Goal: Navigation & Orientation: Find specific page/section

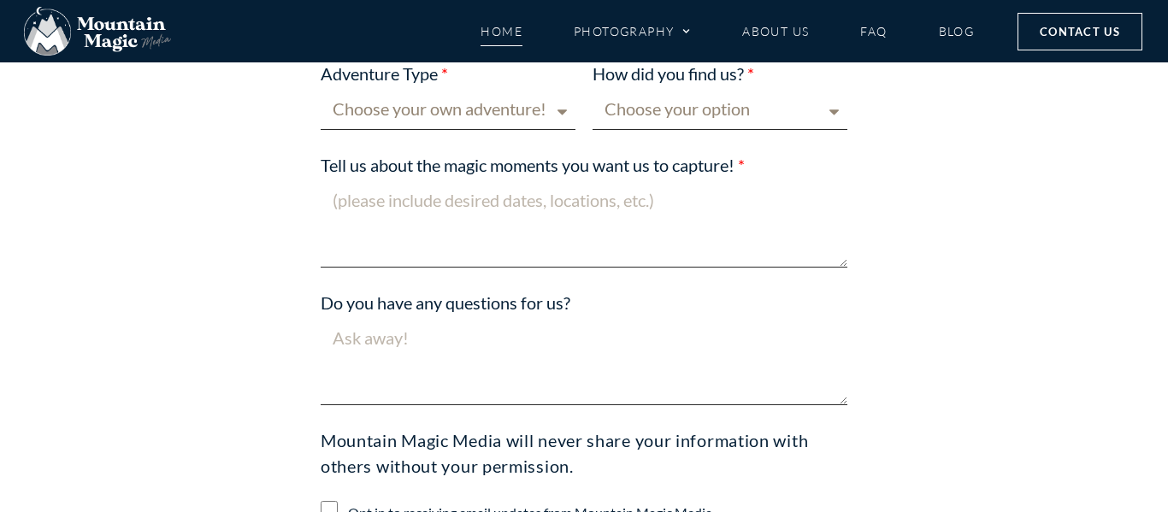
scroll to position [5917, 0]
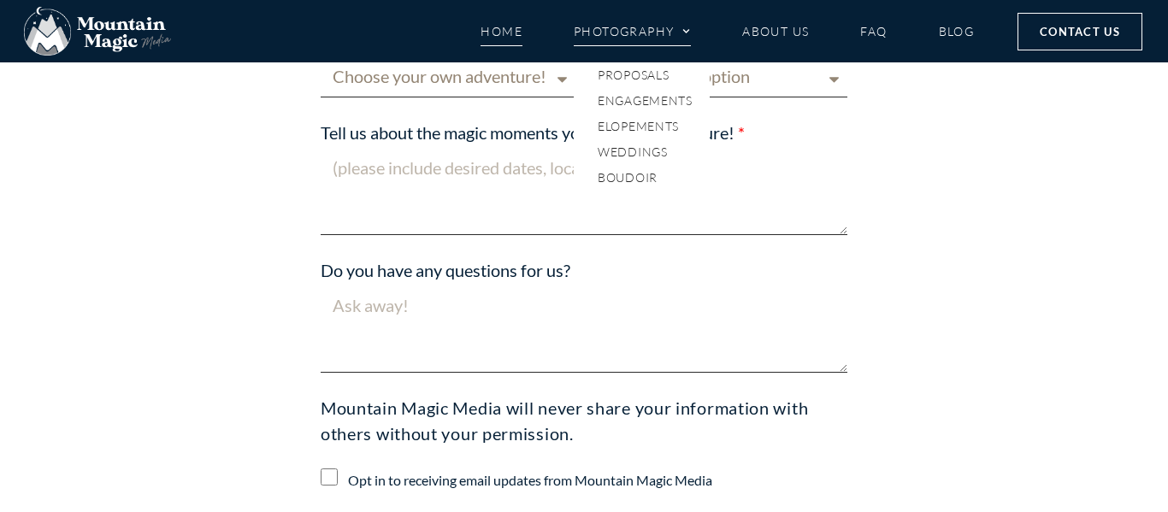
click at [674, 32] on span "Menu" at bounding box center [682, 32] width 17 height 26
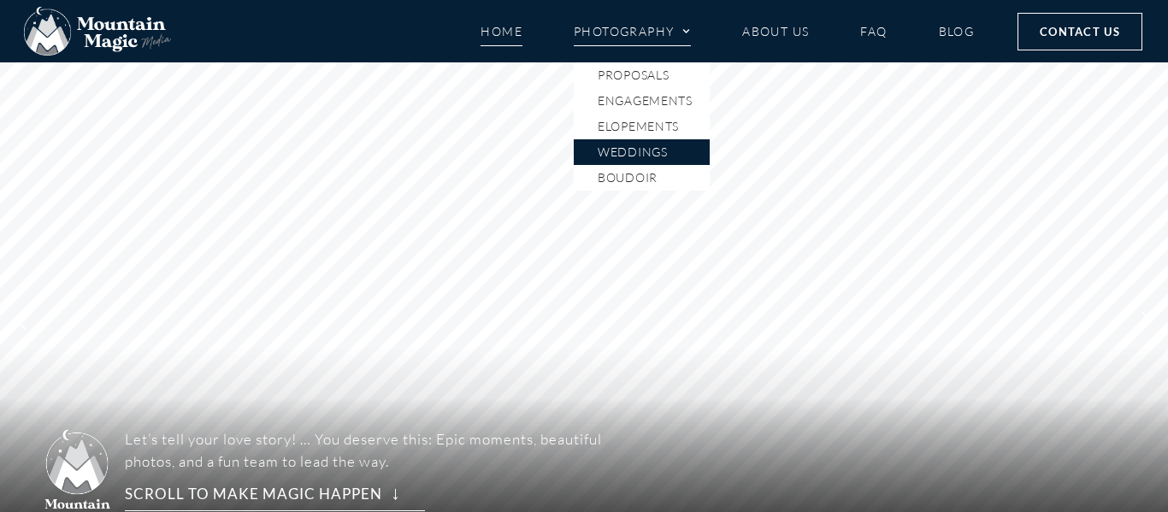
click at [639, 156] on link "Weddings" at bounding box center [642, 152] width 136 height 26
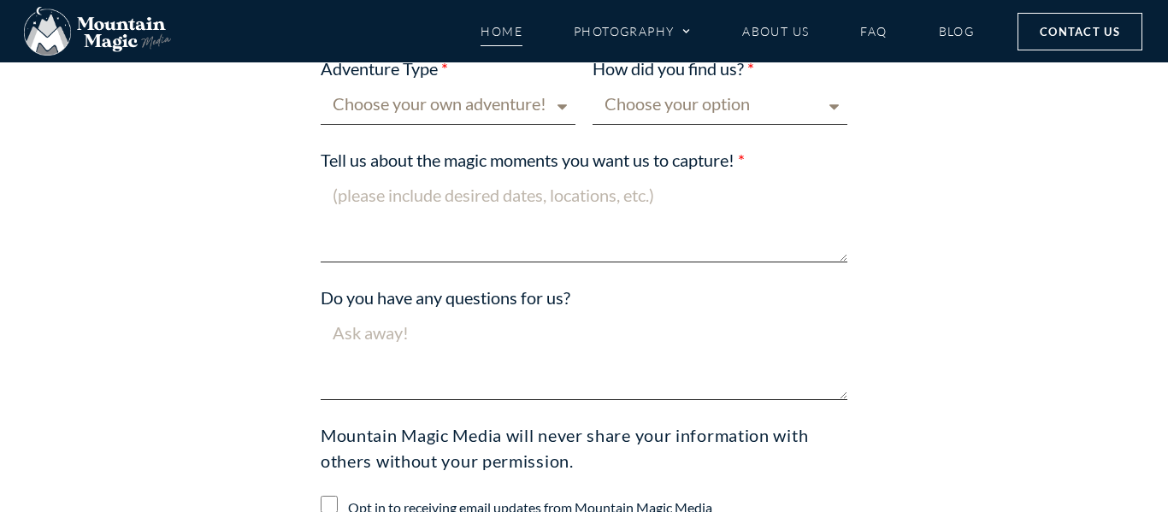
scroll to position [5917, 0]
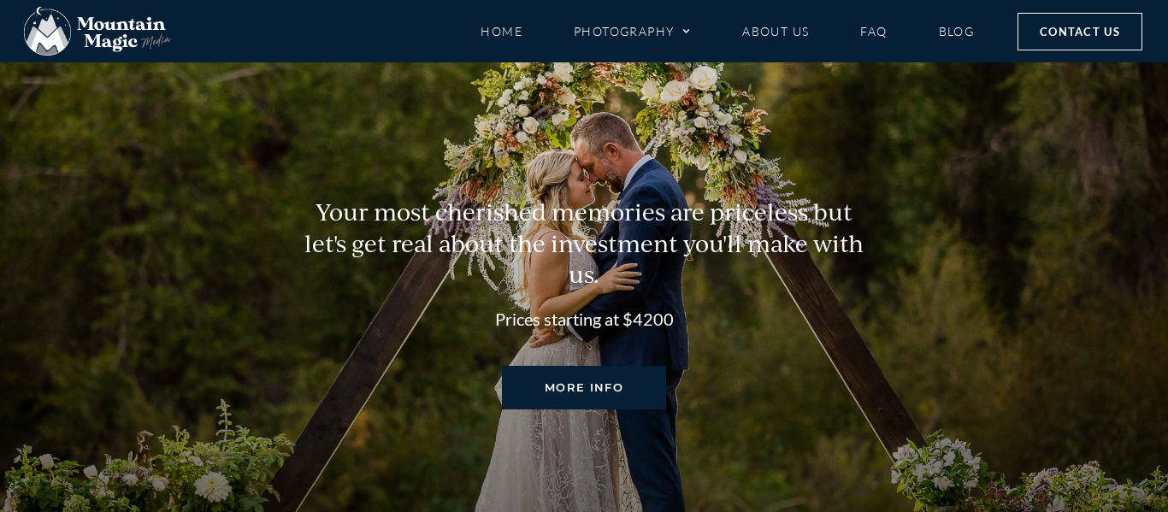
scroll to position [2192, 0]
